Goal: Consume media (video, audio)

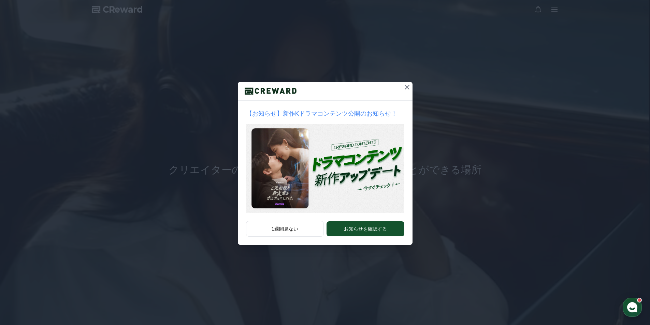
click at [409, 87] on icon at bounding box center [407, 87] width 8 height 8
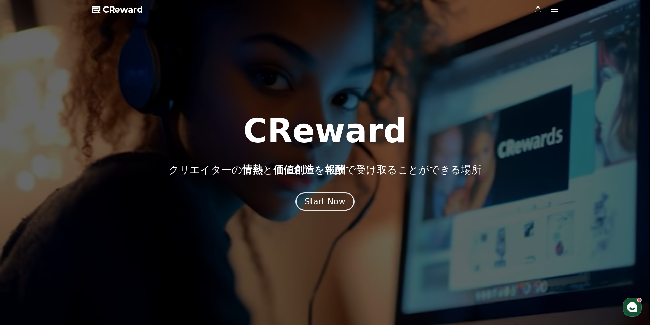
click at [554, 11] on icon at bounding box center [555, 9] width 8 height 8
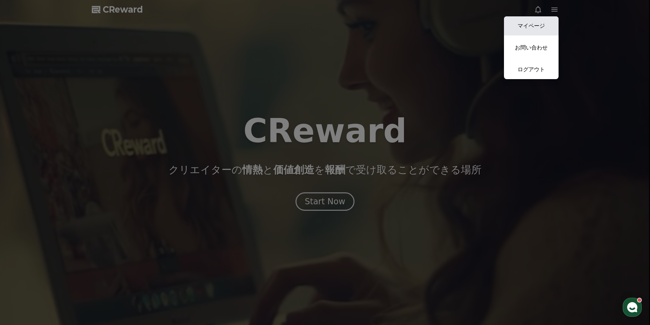
click at [547, 22] on link "マイページ" at bounding box center [531, 25] width 55 height 19
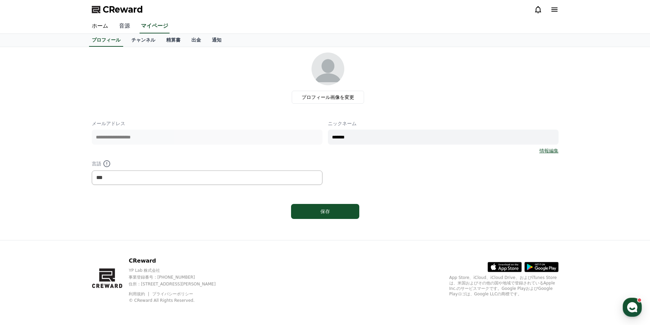
click at [122, 26] on link "音源" at bounding box center [125, 26] width 22 height 14
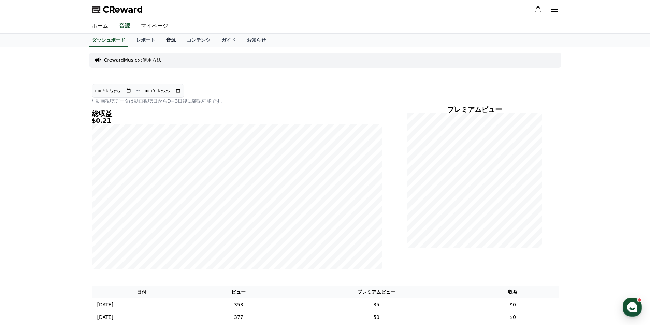
click at [161, 38] on link "音源" at bounding box center [171, 40] width 20 height 13
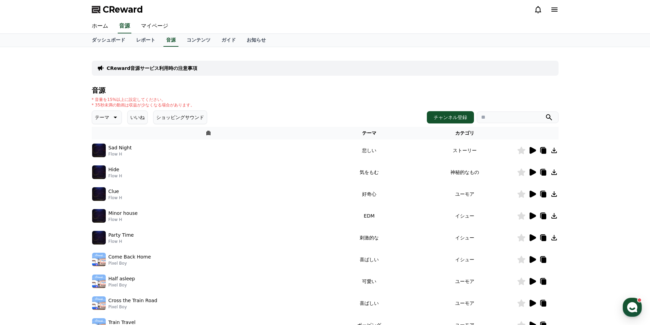
click at [535, 155] on td at bounding box center [538, 151] width 42 height 22
click at [534, 153] on icon at bounding box center [533, 150] width 8 height 8
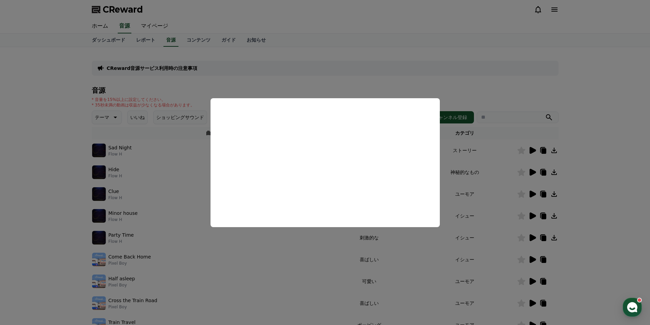
click at [614, 112] on button "close modal" at bounding box center [325, 162] width 650 height 325
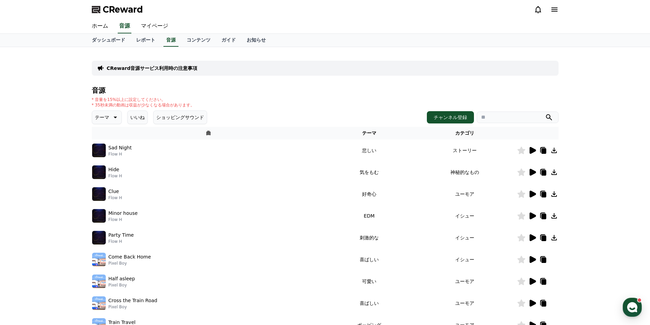
click at [530, 174] on icon at bounding box center [533, 172] width 6 height 7
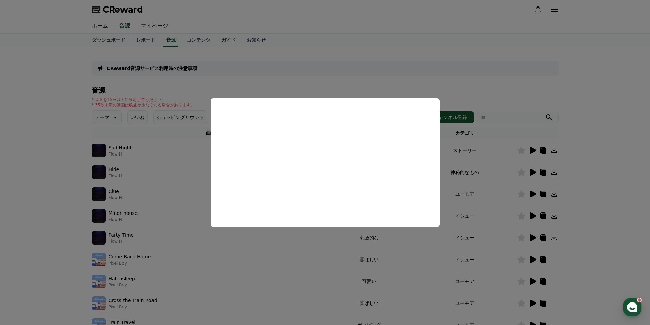
click at [599, 169] on button "close modal" at bounding box center [325, 162] width 650 height 325
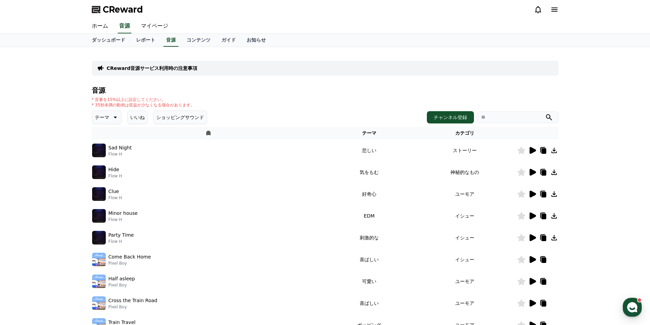
click at [533, 215] on icon at bounding box center [533, 216] width 6 height 7
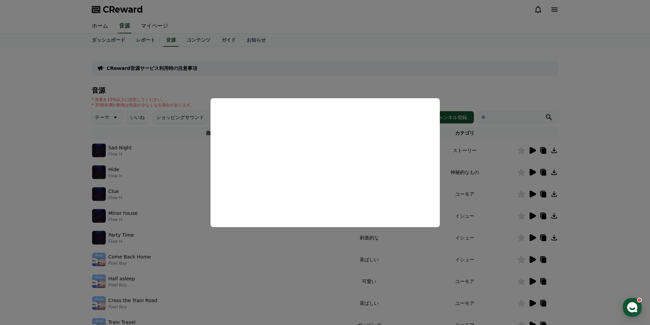
click at [606, 162] on button "close modal" at bounding box center [325, 162] width 650 height 325
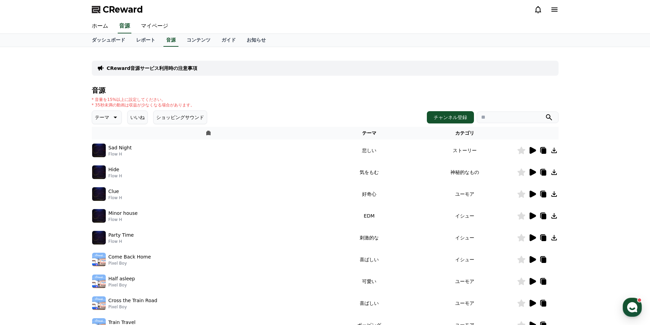
click at [533, 237] on icon at bounding box center [533, 238] width 6 height 7
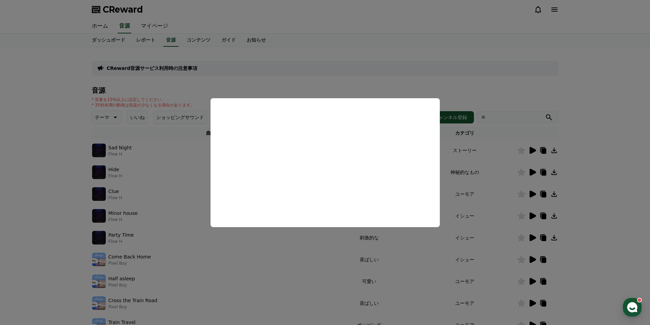
click at [620, 151] on button "close modal" at bounding box center [325, 162] width 650 height 325
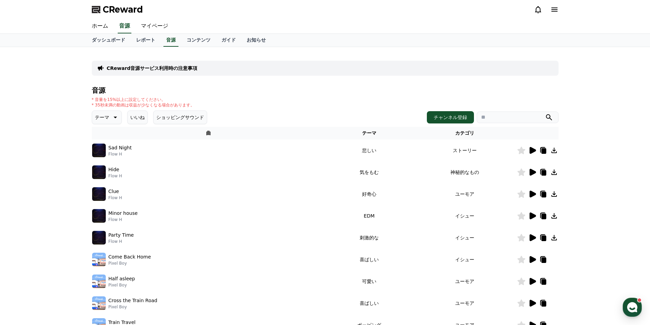
click at [533, 175] on icon at bounding box center [533, 172] width 8 height 8
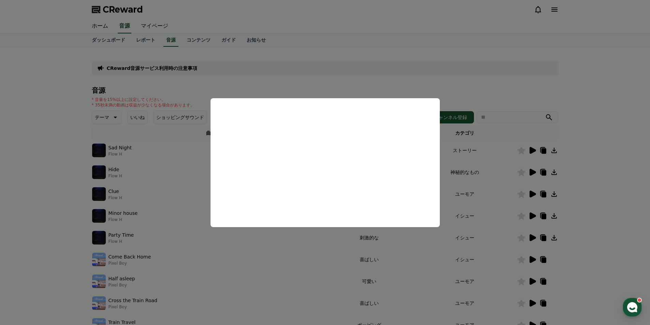
click at [631, 168] on button "close modal" at bounding box center [325, 162] width 650 height 325
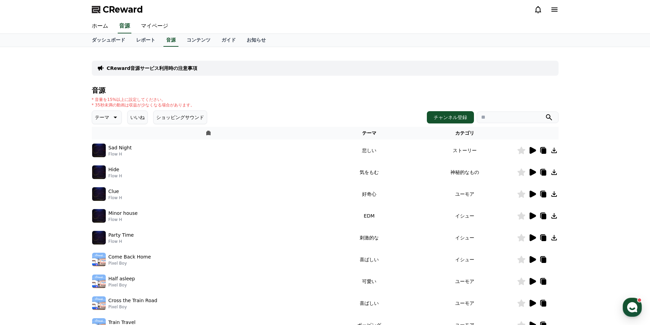
click at [533, 149] on icon at bounding box center [533, 150] width 6 height 7
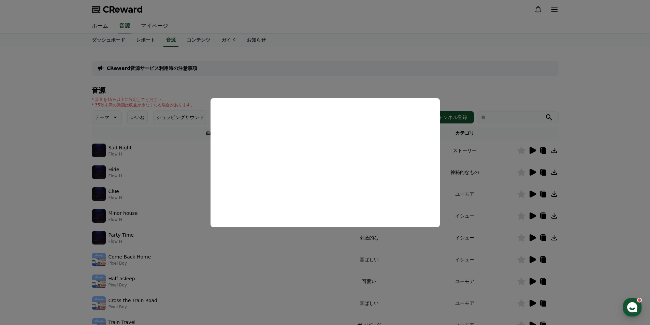
click at [620, 160] on button "close modal" at bounding box center [325, 162] width 650 height 325
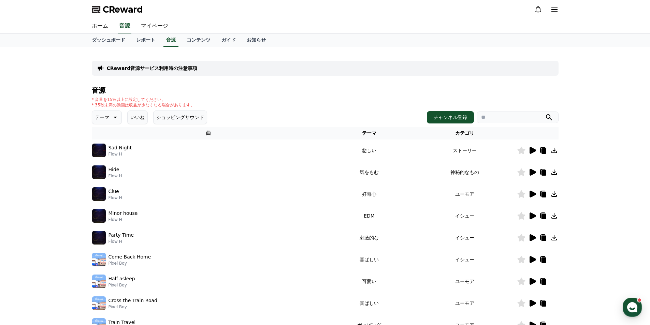
click at [558, 152] on icon at bounding box center [554, 150] width 8 height 8
click at [452, 13] on div "CReward" at bounding box center [325, 9] width 478 height 19
